Goal: Information Seeking & Learning: Learn about a topic

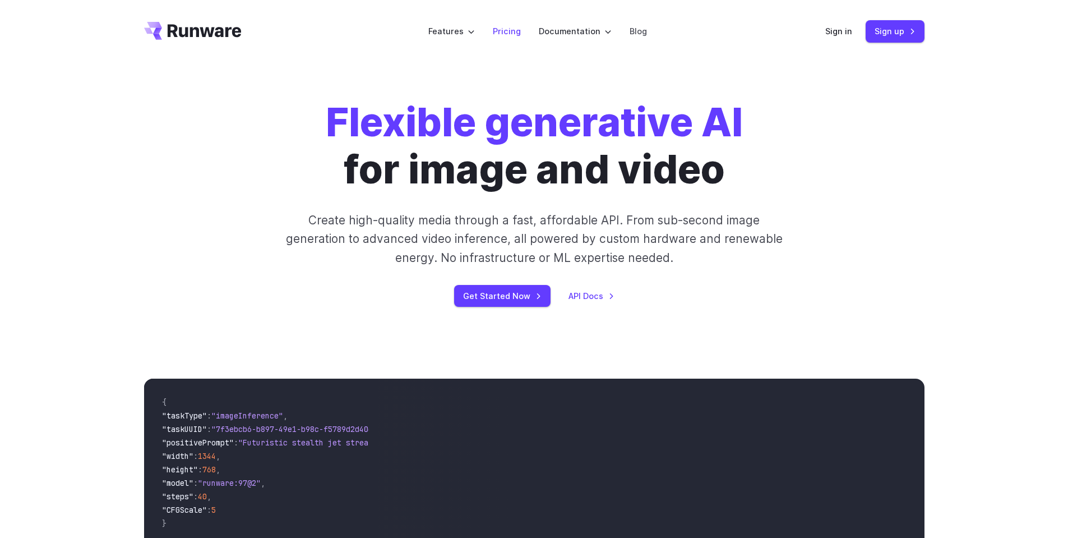
click at [509, 30] on link "Pricing" at bounding box center [507, 31] width 28 height 13
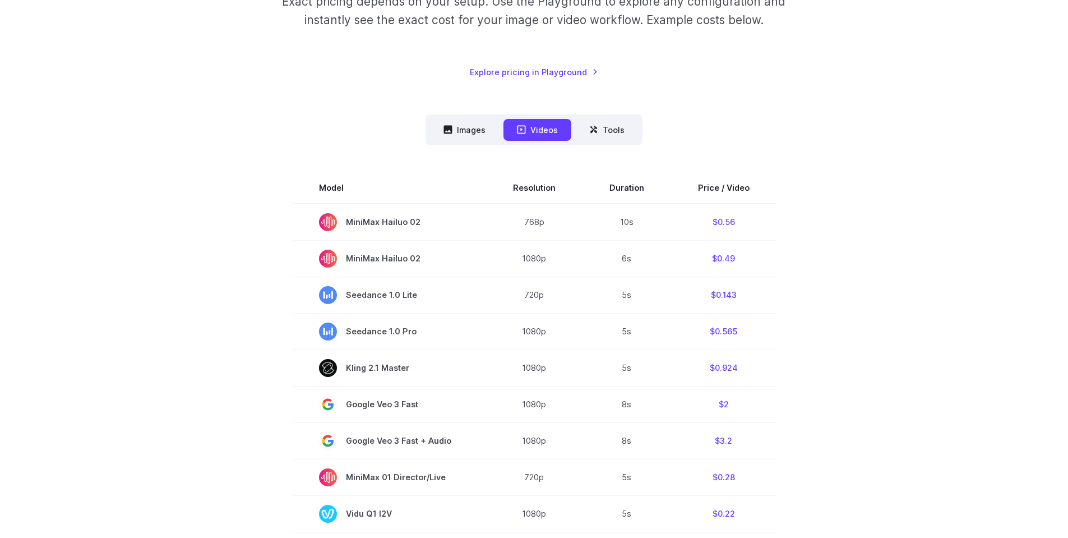
scroll to position [135, 0]
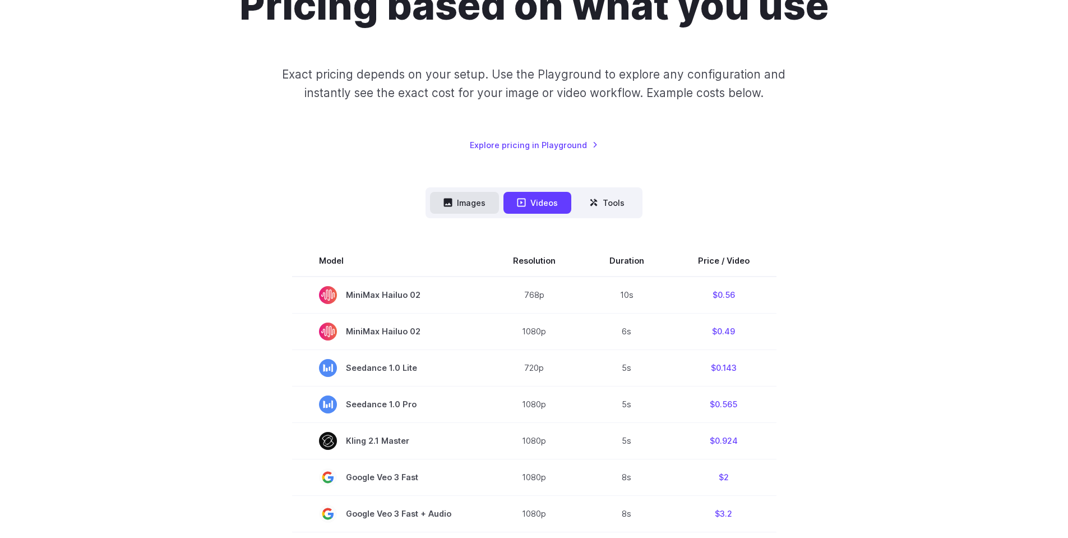
click at [472, 212] on button "Images" at bounding box center [464, 203] width 69 height 22
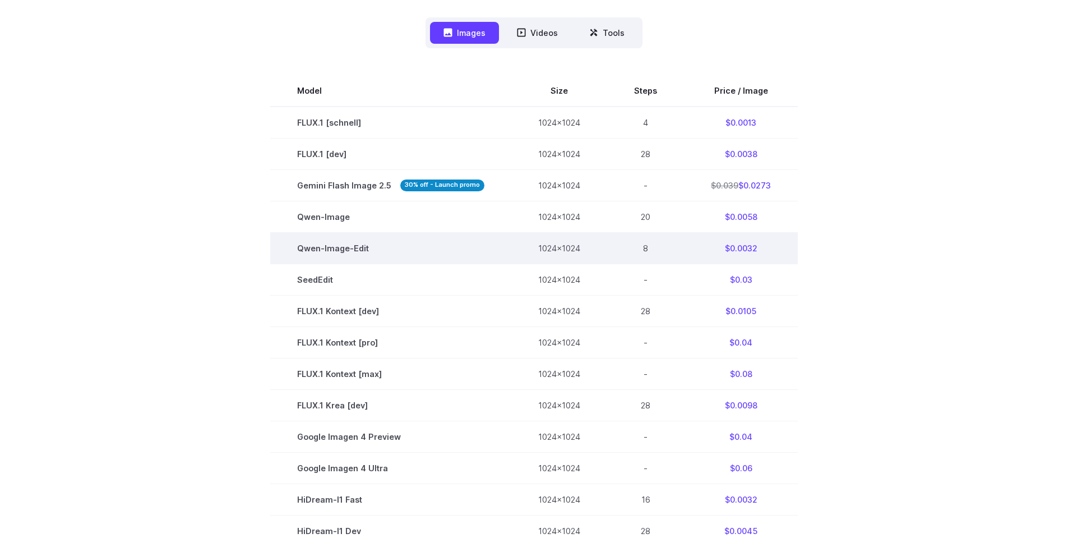
scroll to position [336, 0]
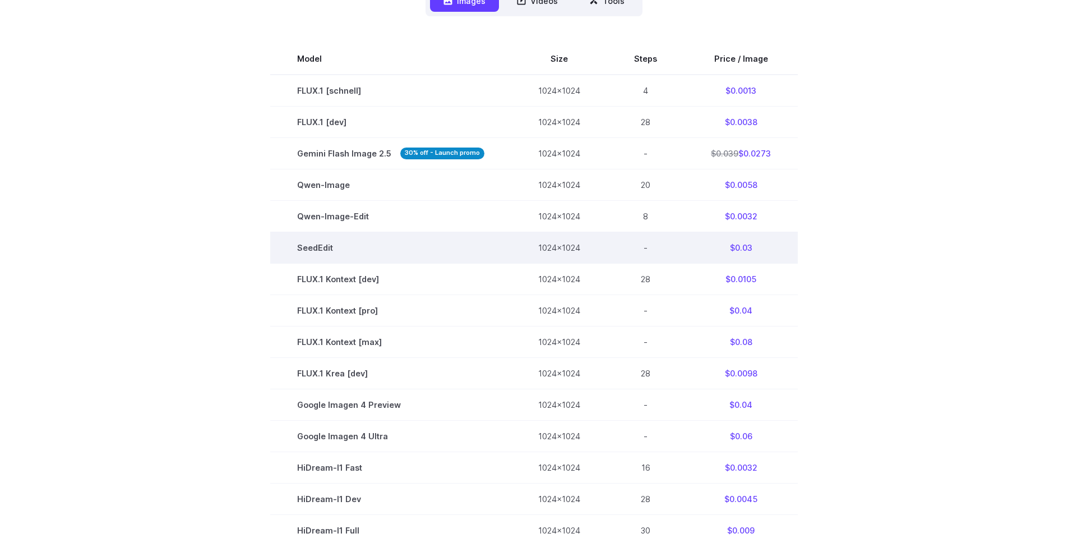
click at [744, 246] on td "$0.03" at bounding box center [741, 247] width 114 height 31
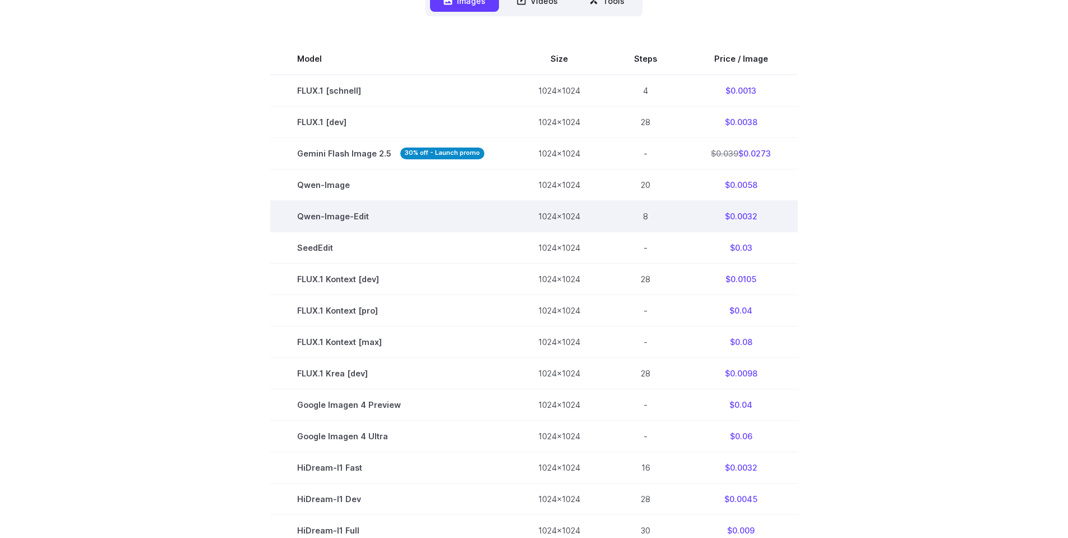
click at [744, 223] on td "$0.0032" at bounding box center [741, 215] width 114 height 31
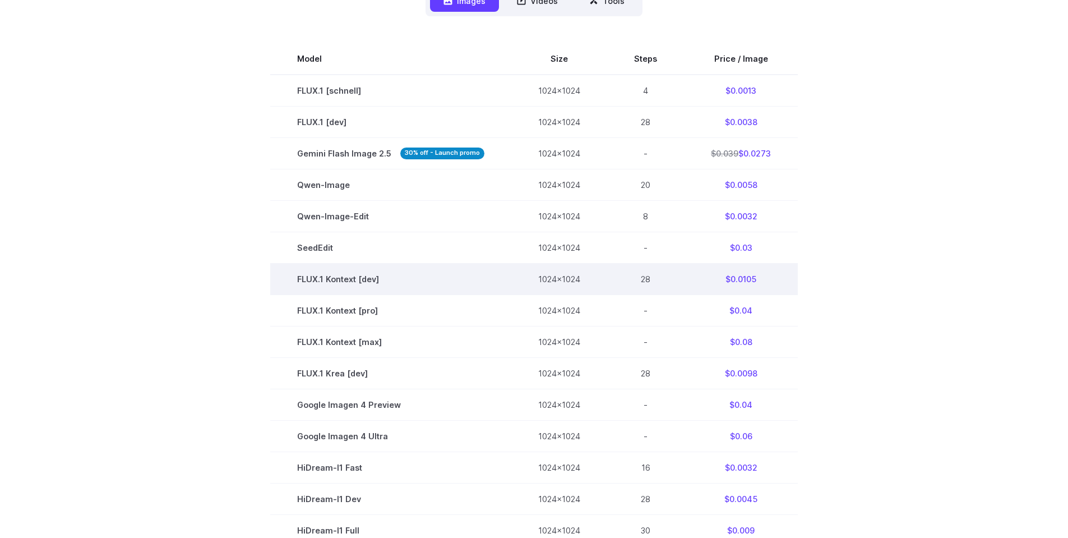
click at [747, 283] on td "$0.0105" at bounding box center [741, 279] width 114 height 31
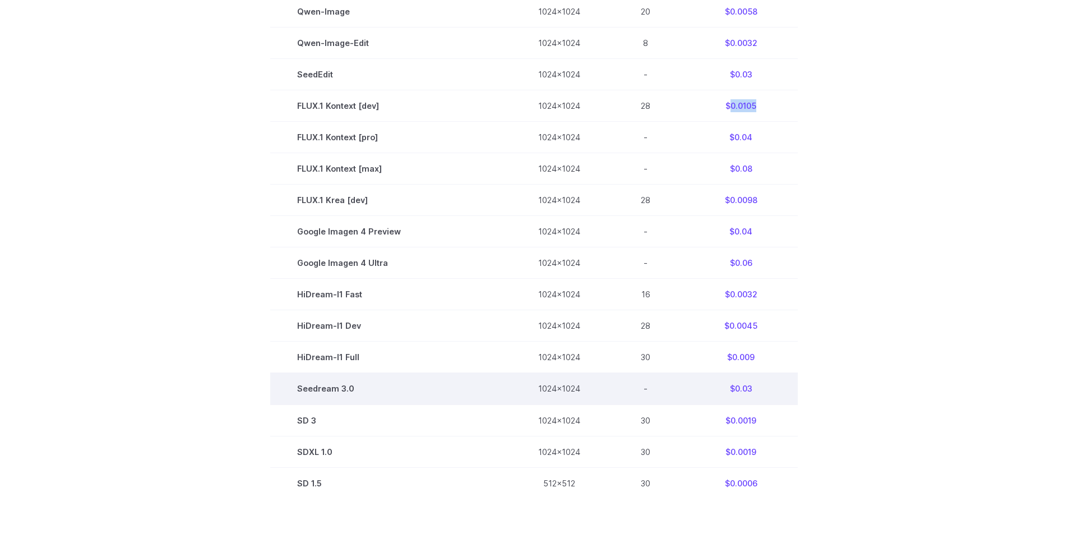
scroll to position [606, 0]
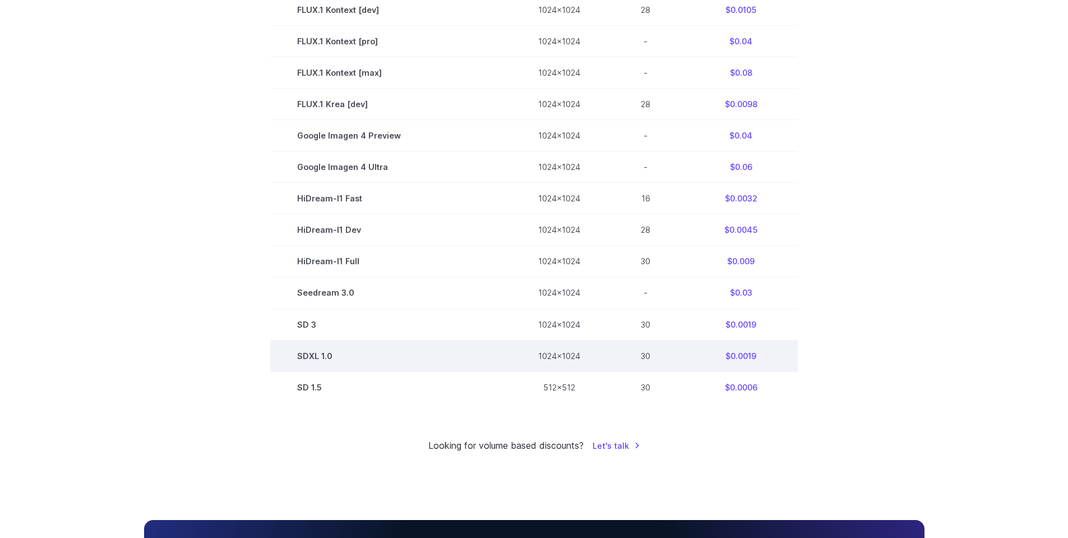
click at [744, 359] on td "$0.0019" at bounding box center [741, 355] width 114 height 31
copy td "0.0019"
